Goal: Task Accomplishment & Management: Manage account settings

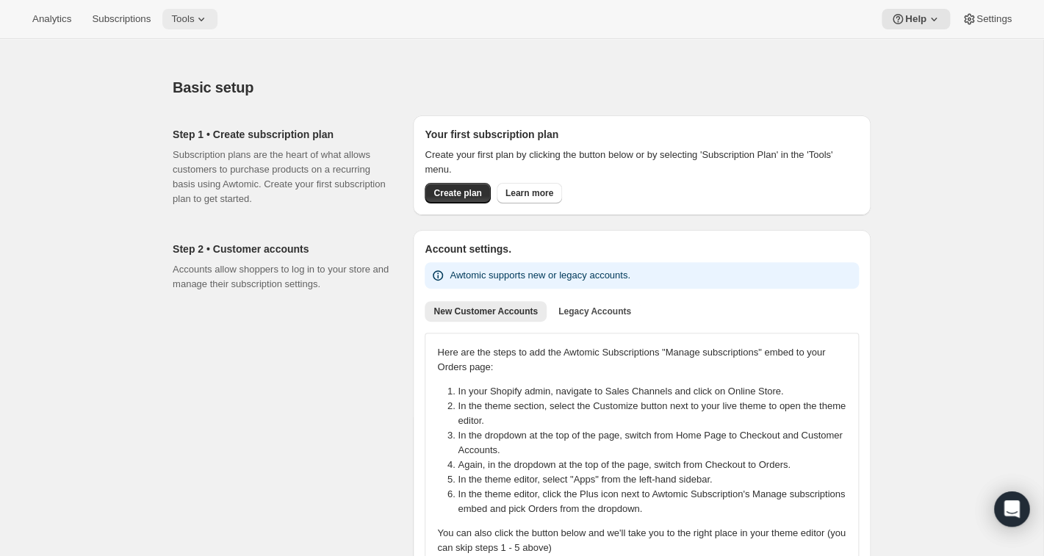
click at [194, 17] on span "Tools" at bounding box center [182, 19] width 23 height 12
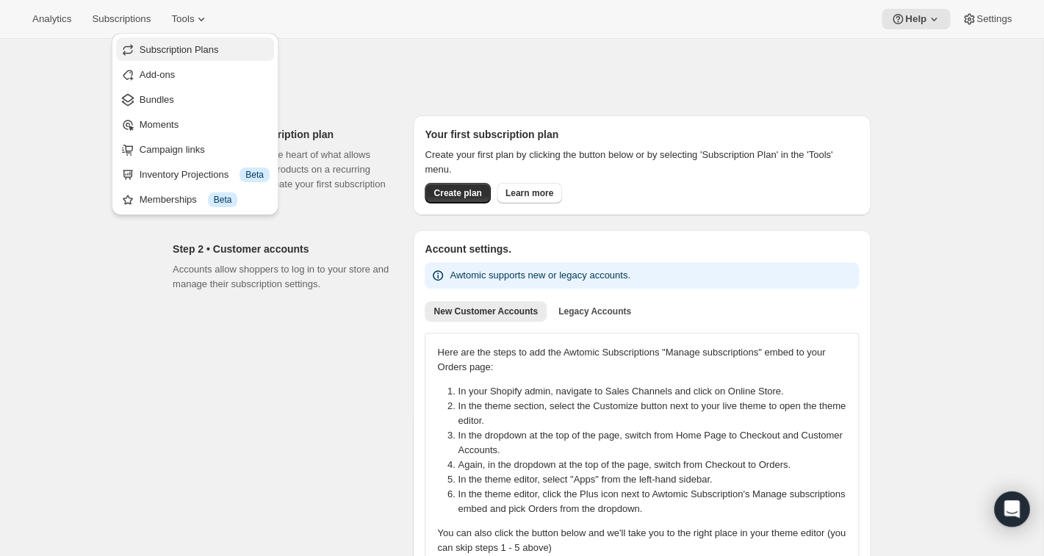
click at [186, 45] on span "Subscription Plans" at bounding box center [179, 49] width 79 height 11
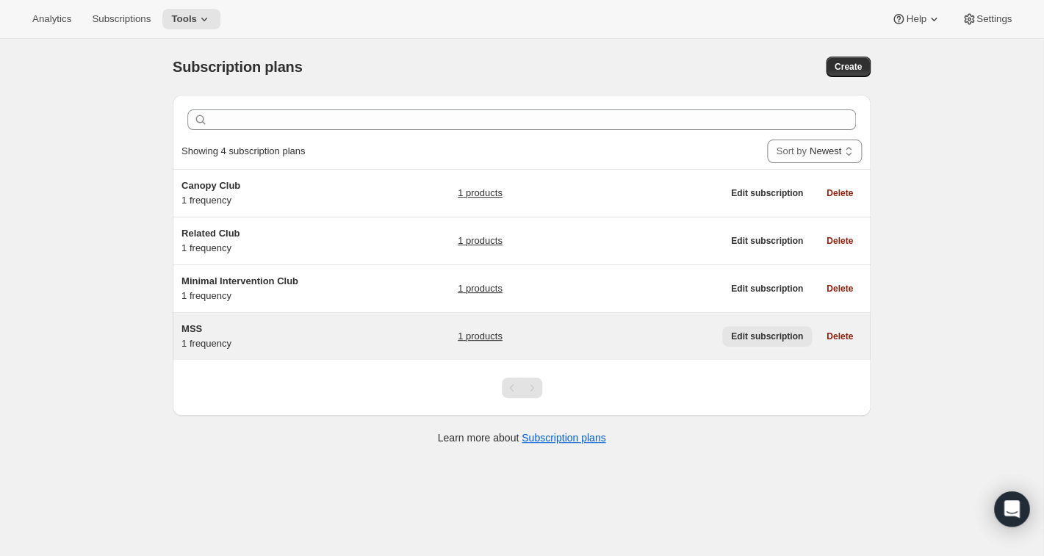
click at [780, 335] on span "Edit subscription" at bounding box center [767, 337] width 72 height 12
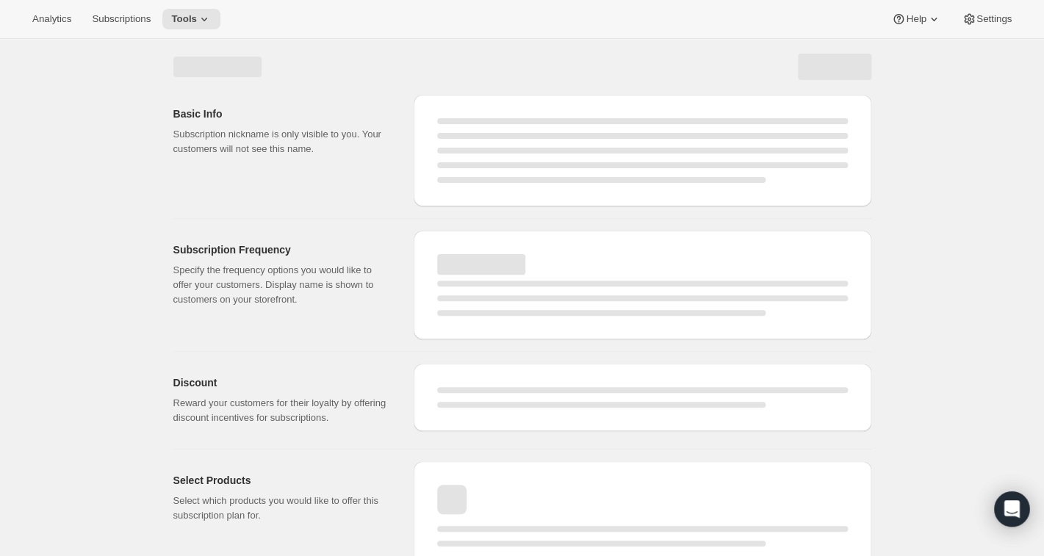
select select "WEEK"
select select "MONTH"
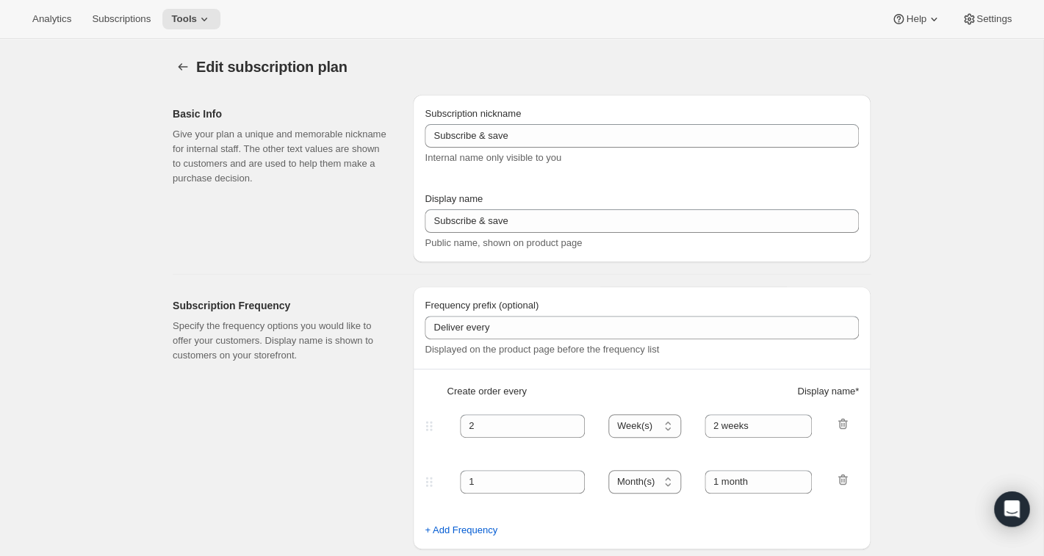
type input "MSS"
type input "Mutual Satisfaction Society"
type input "Deliver every"
type input "1"
select select "MONTH"
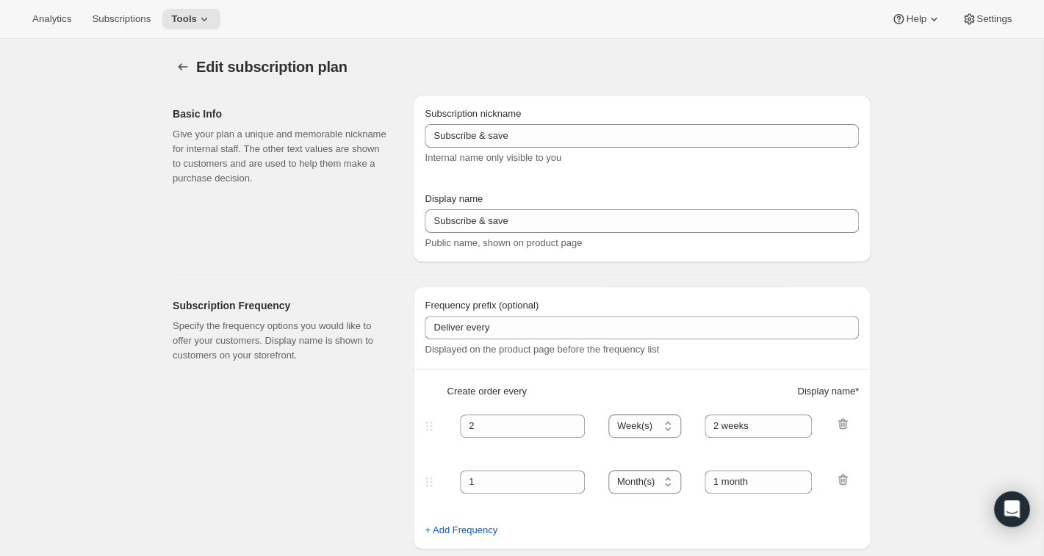
type input "month on the 15th."
checkbox input "true"
select select "MONTHDAY"
